Goal: Information Seeking & Learning: Understand process/instructions

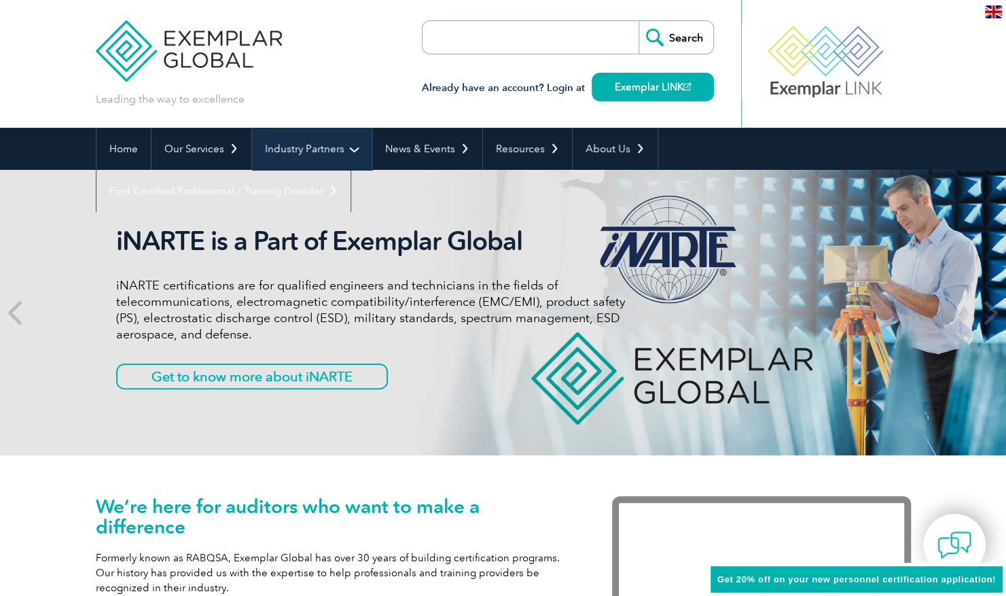
click at [276, 152] on link "Industry Partners" at bounding box center [312, 149] width 120 height 42
click at [291, 145] on link "Industry Partners" at bounding box center [312, 149] width 120 height 42
click at [285, 143] on link "Industry Partners" at bounding box center [312, 149] width 120 height 42
click at [348, 149] on link "Industry Partners" at bounding box center [312, 149] width 120 height 42
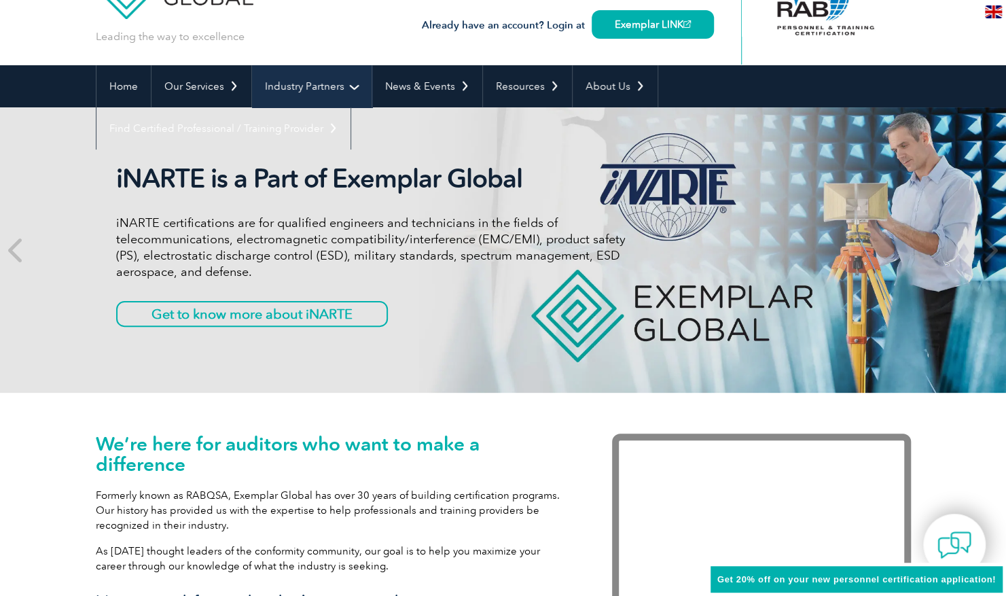
click at [291, 90] on link "Industry Partners" at bounding box center [312, 86] width 120 height 42
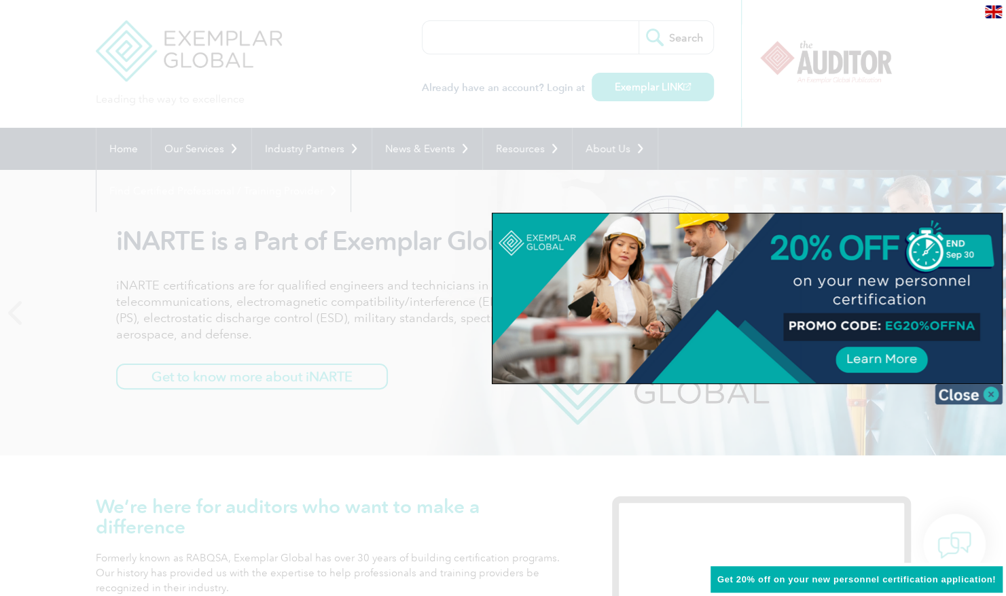
click at [981, 397] on img at bounding box center [969, 394] width 68 height 20
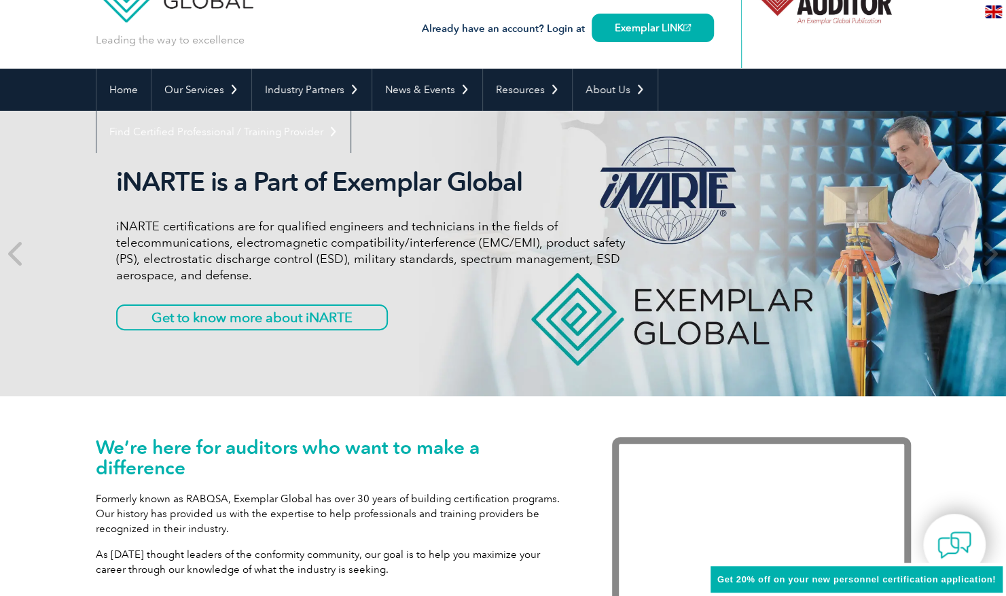
scroll to position [60, 0]
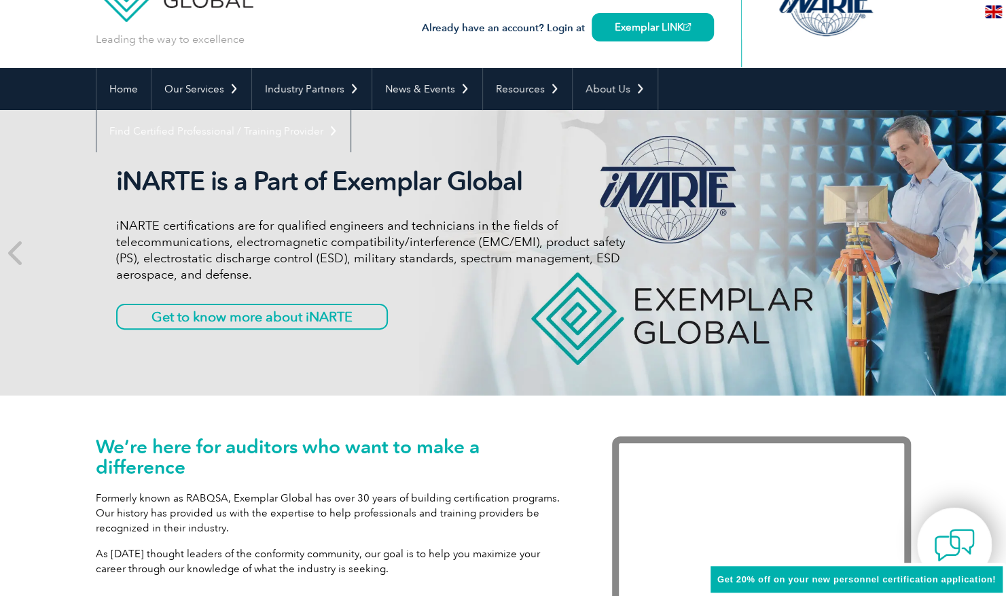
click at [959, 546] on img at bounding box center [954, 544] width 41 height 41
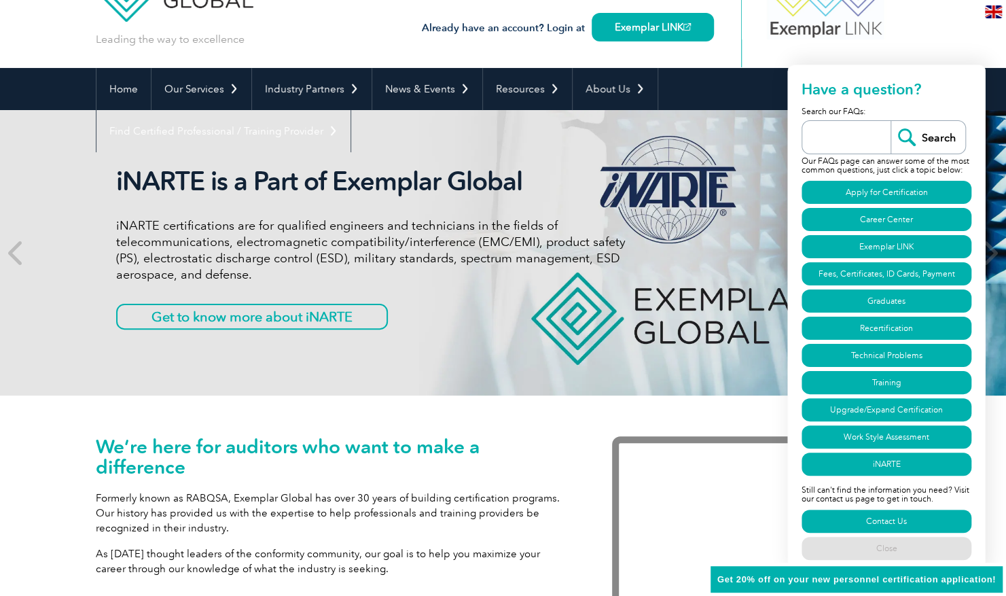
click at [852, 133] on input "search" at bounding box center [850, 137] width 82 height 33
type input "p"
type input "become a provider"
click at [890, 121] on input "Search" at bounding box center [927, 137] width 75 height 33
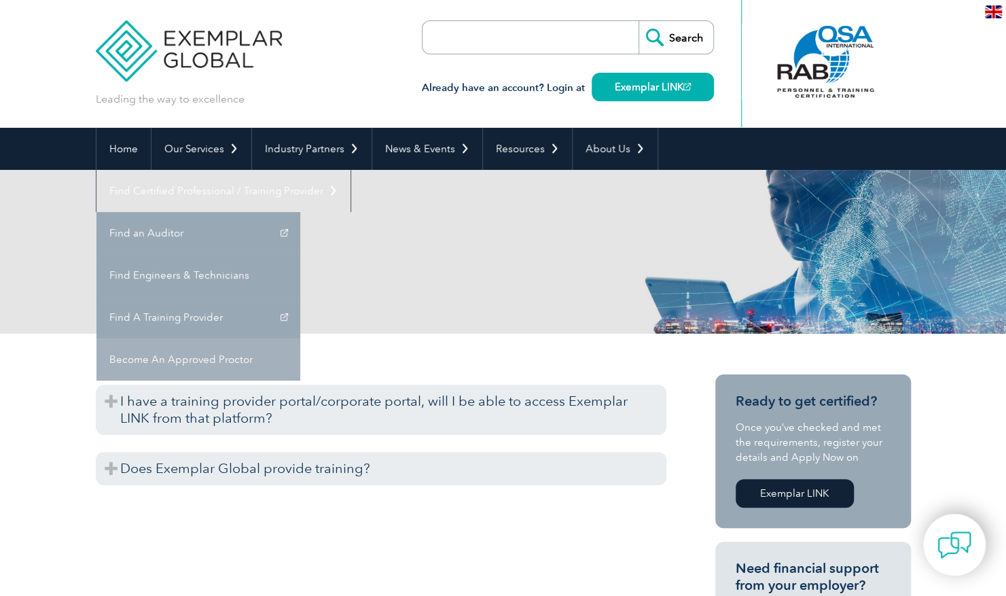
click at [300, 338] on link "Become An Approved Proctor" at bounding box center [198, 359] width 204 height 42
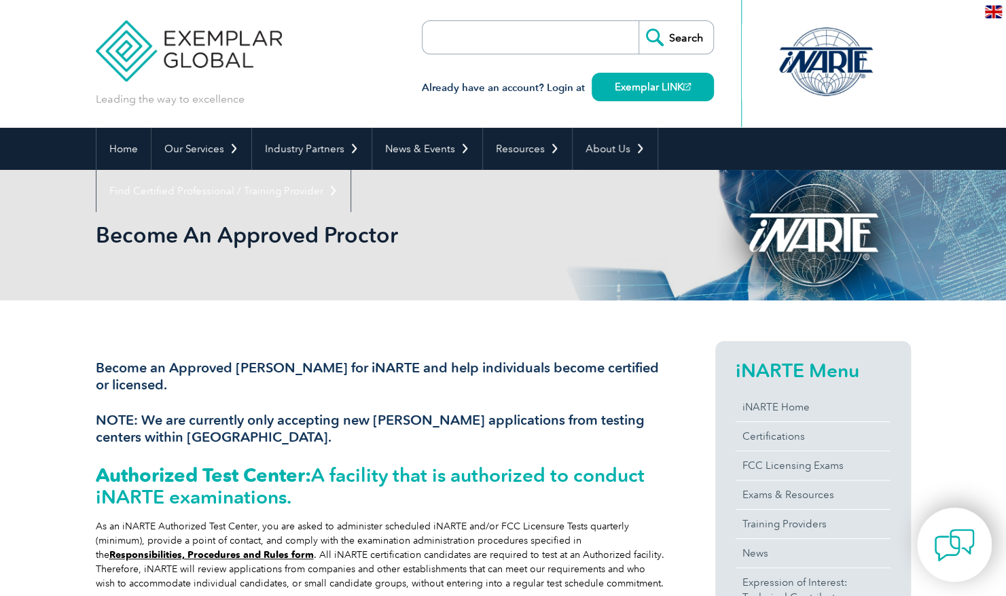
click at [951, 531] on img at bounding box center [954, 544] width 41 height 41
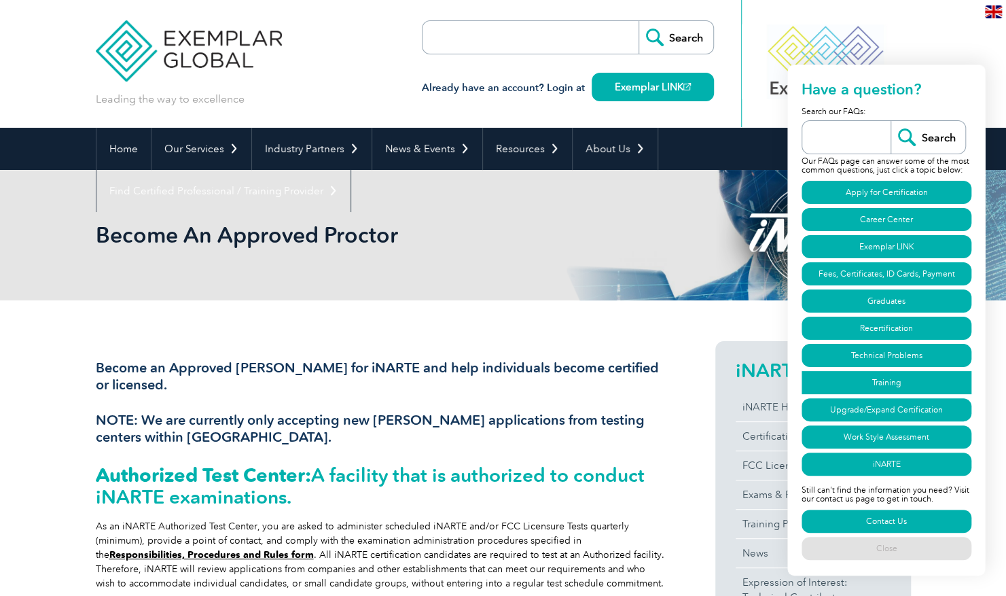
click at [901, 376] on link "Training" at bounding box center [886, 382] width 170 height 23
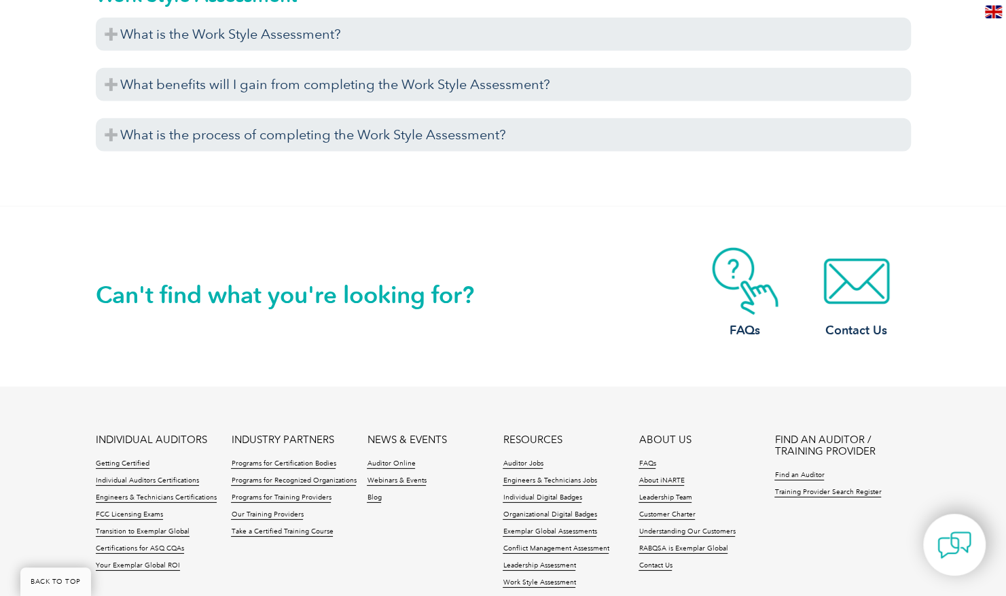
scroll to position [5181, 0]
click at [863, 300] on img at bounding box center [856, 281] width 109 height 68
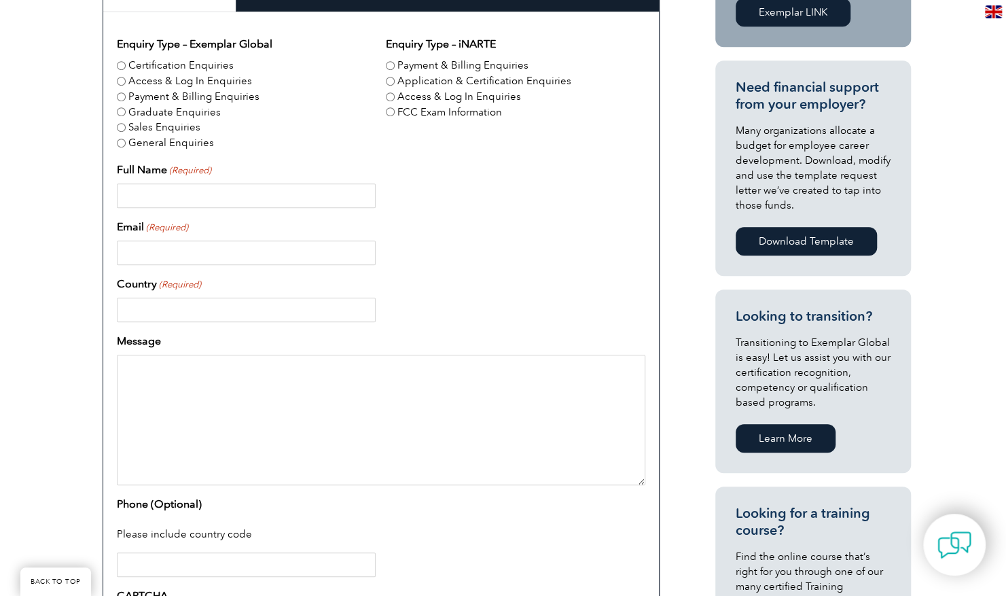
scroll to position [453, 0]
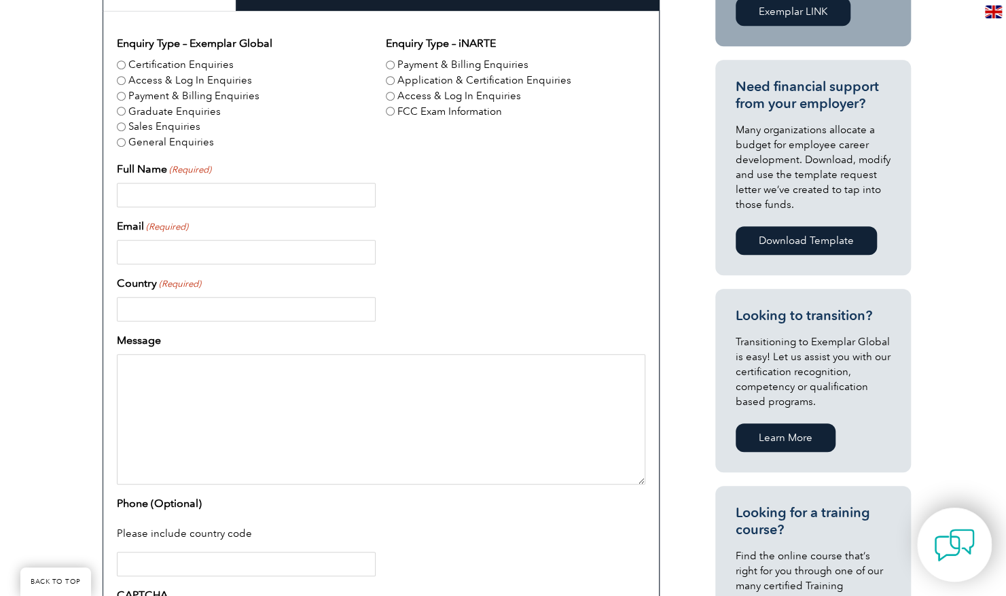
click at [949, 548] on img at bounding box center [954, 544] width 41 height 41
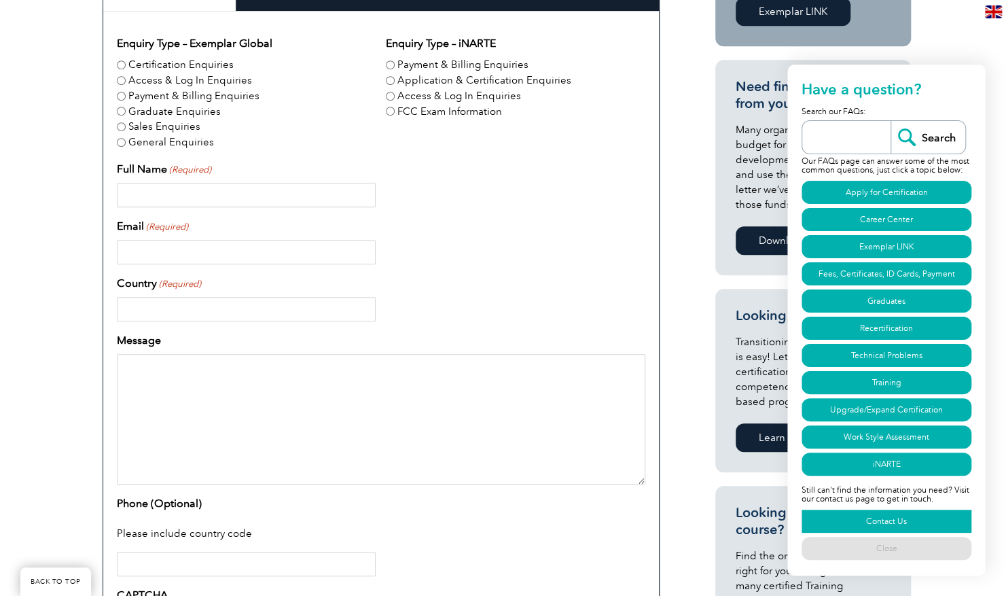
click at [944, 515] on link "Contact Us" at bounding box center [886, 520] width 170 height 23
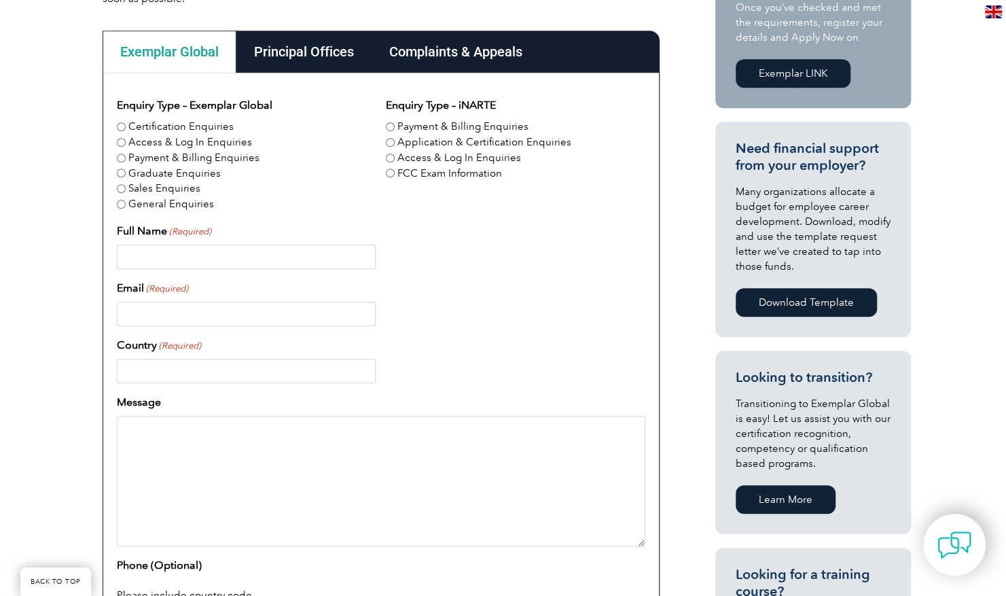
scroll to position [392, 0]
click at [996, 12] on img at bounding box center [993, 11] width 17 height 13
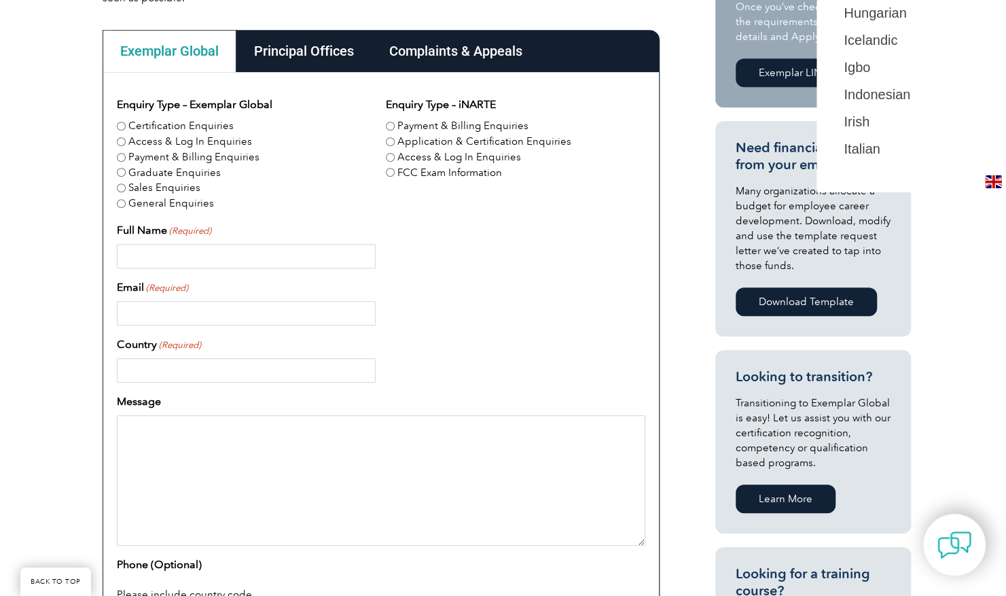
scroll to position [1043, 0]
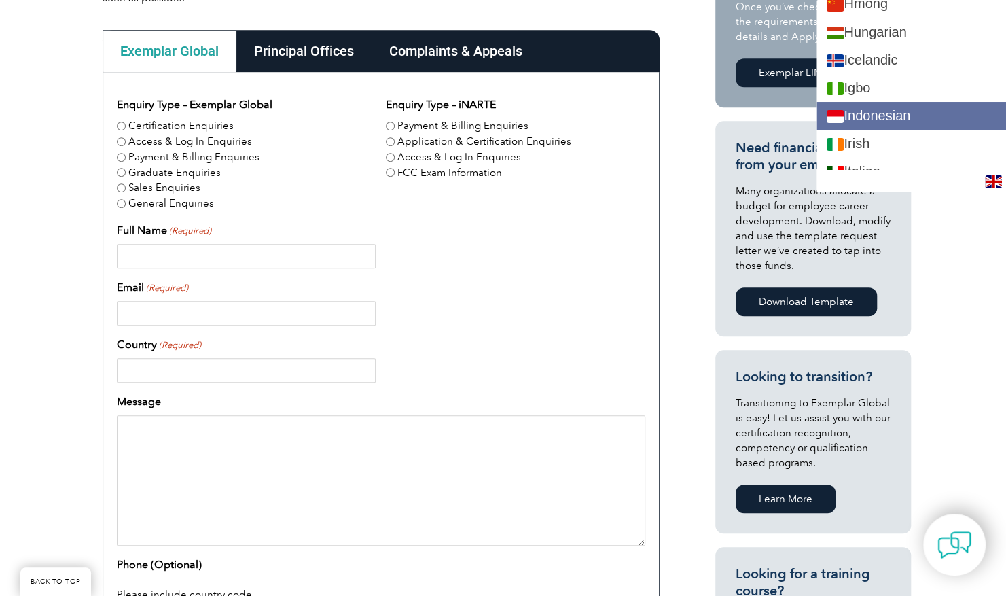
click at [941, 115] on link "Indonesian" at bounding box center [910, 116] width 189 height 28
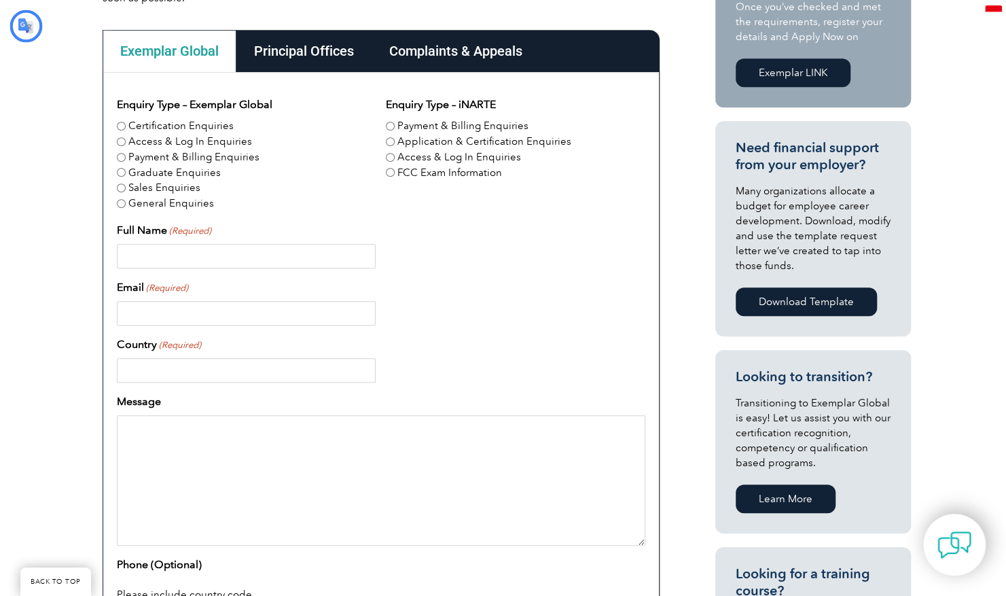
scroll to position [0, 0]
type input "Mencari"
type input "Kirim"
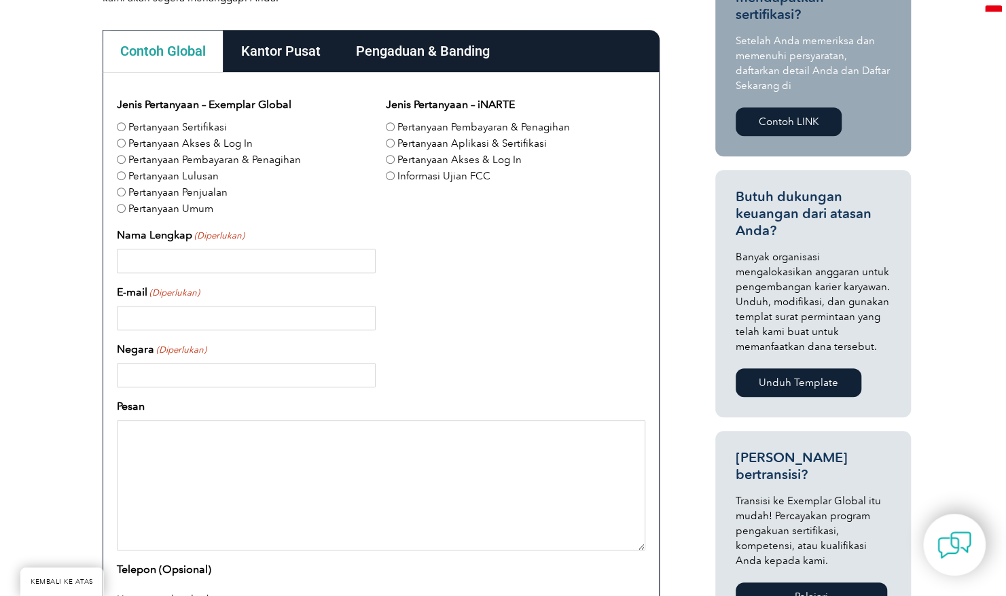
click at [268, 57] on font "Kantor Pusat" at bounding box center [280, 51] width 79 height 16
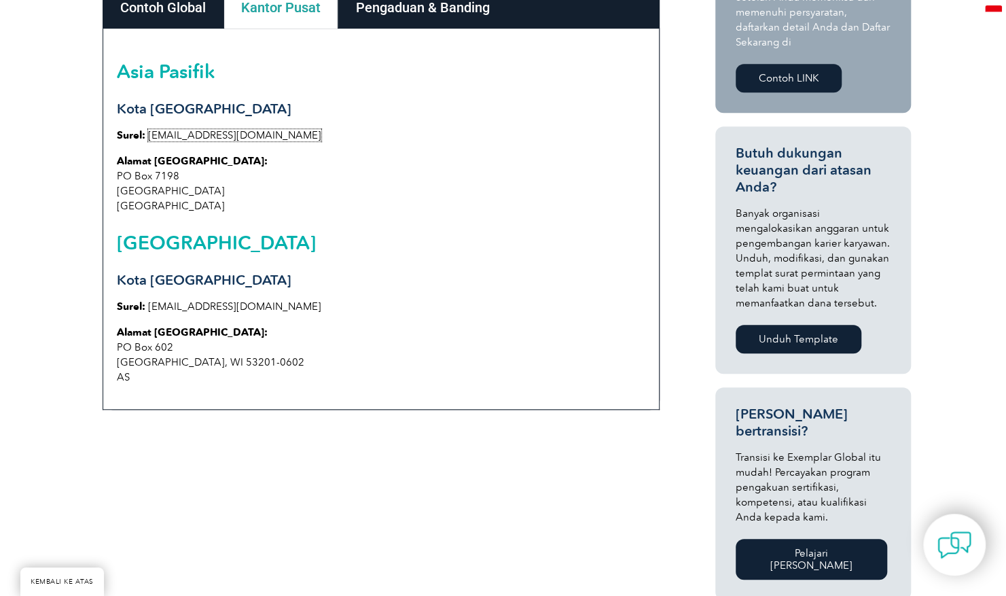
scroll to position [440, 0]
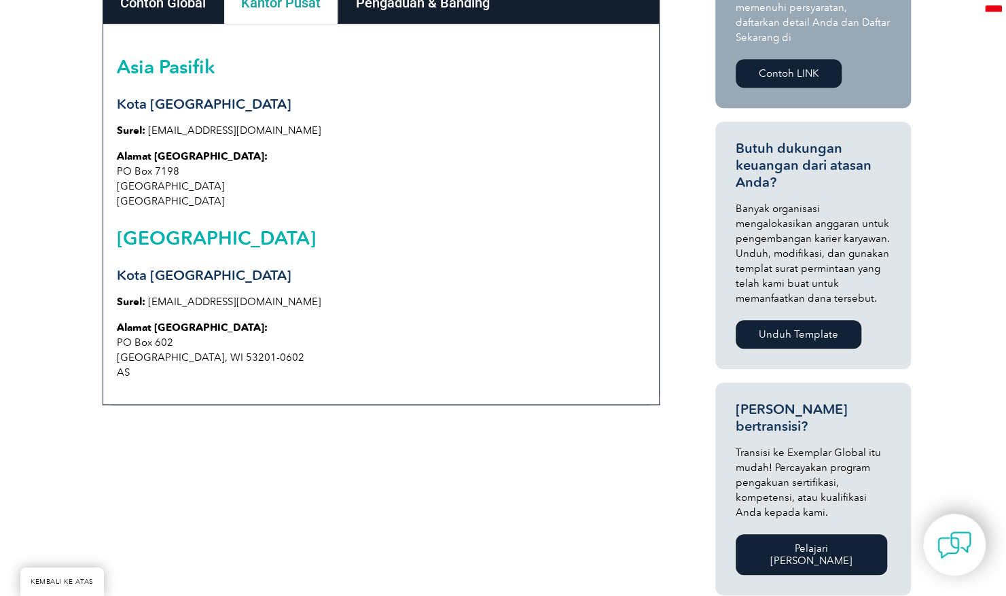
click at [35, 161] on div "Punya pertanyaan atau masukan untuk kami? Kami akan senang mendengarnya! Silaka…" at bounding box center [503, 366] width 1006 height 1002
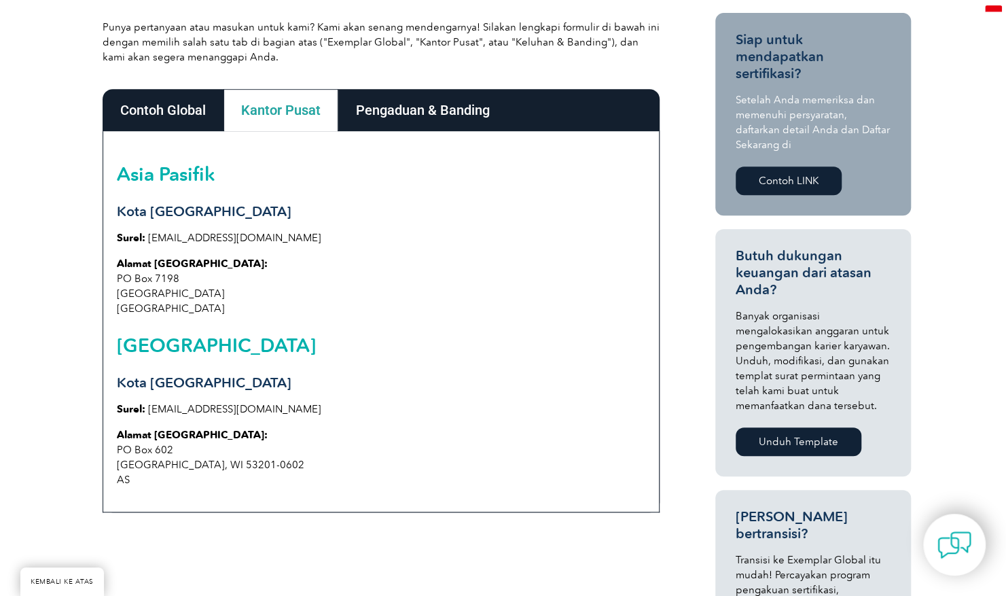
scroll to position [331, 0]
